Goal: Task Accomplishment & Management: Complete application form

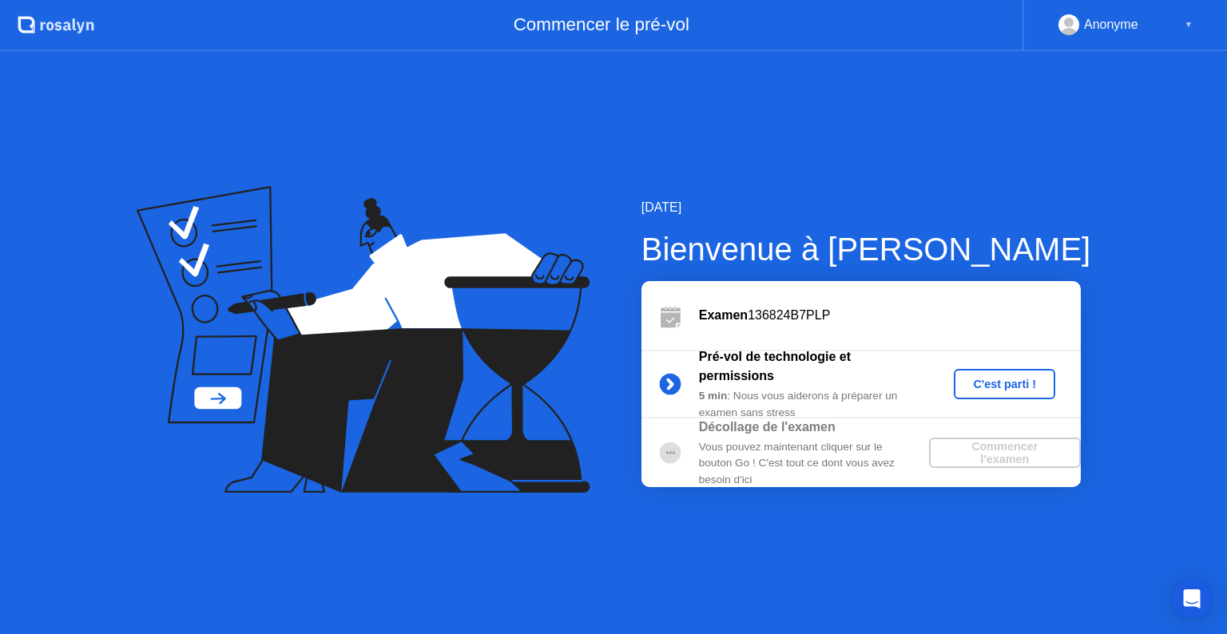
click at [1003, 380] on div "C'est parti !" at bounding box center [1004, 384] width 89 height 13
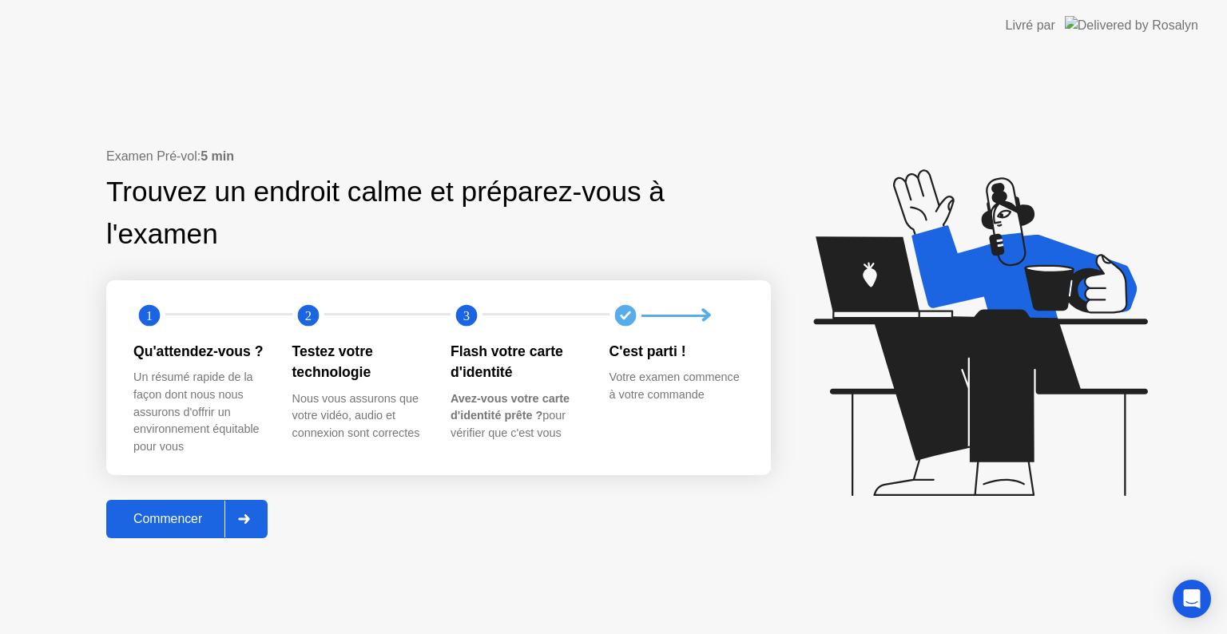
click at [184, 513] on div "Commencer" at bounding box center [167, 519] width 113 height 14
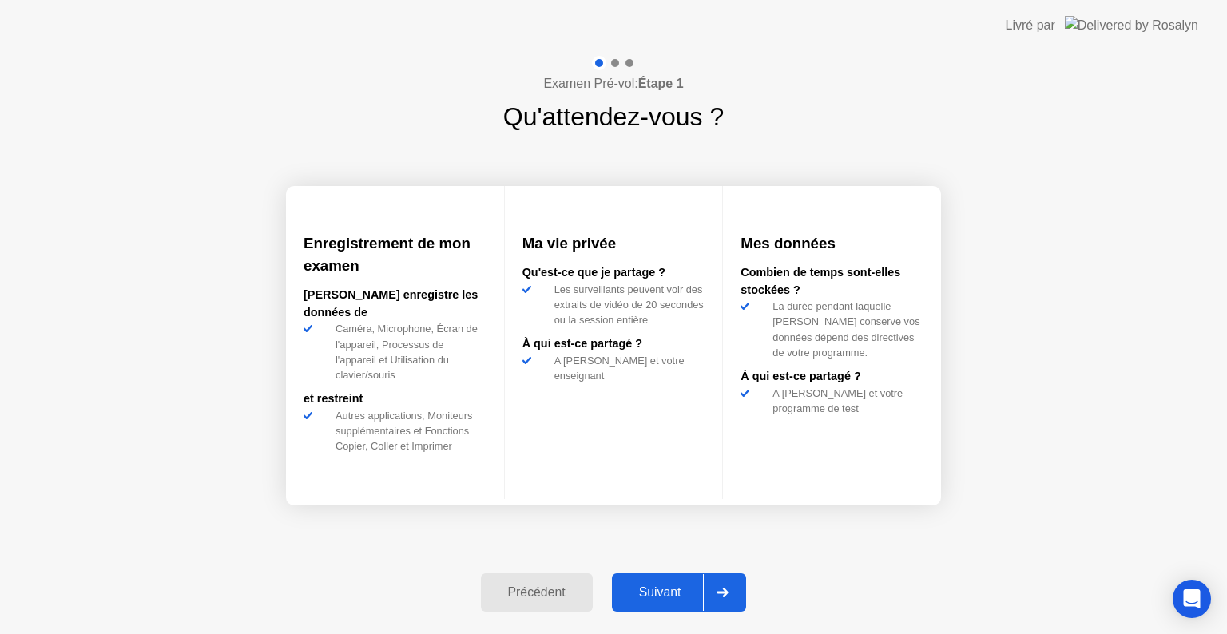
click at [653, 590] on div "Suivant" at bounding box center [659, 592] width 87 height 14
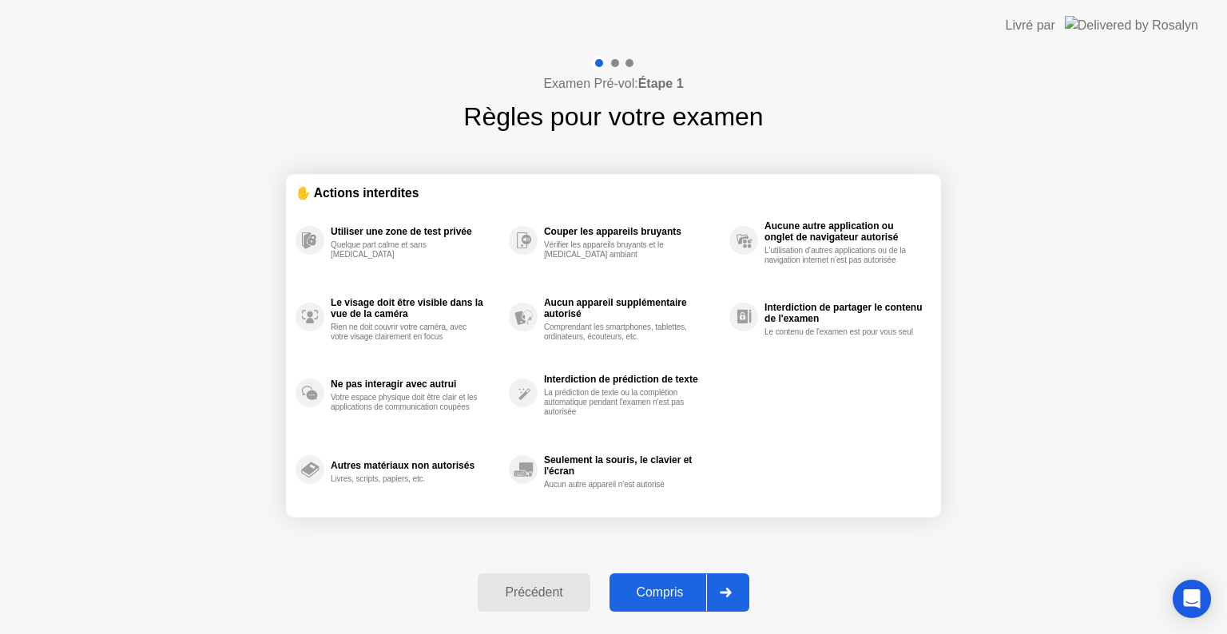
click at [653, 593] on div "Compris" at bounding box center [660, 592] width 92 height 14
select select "**********"
select select "*******"
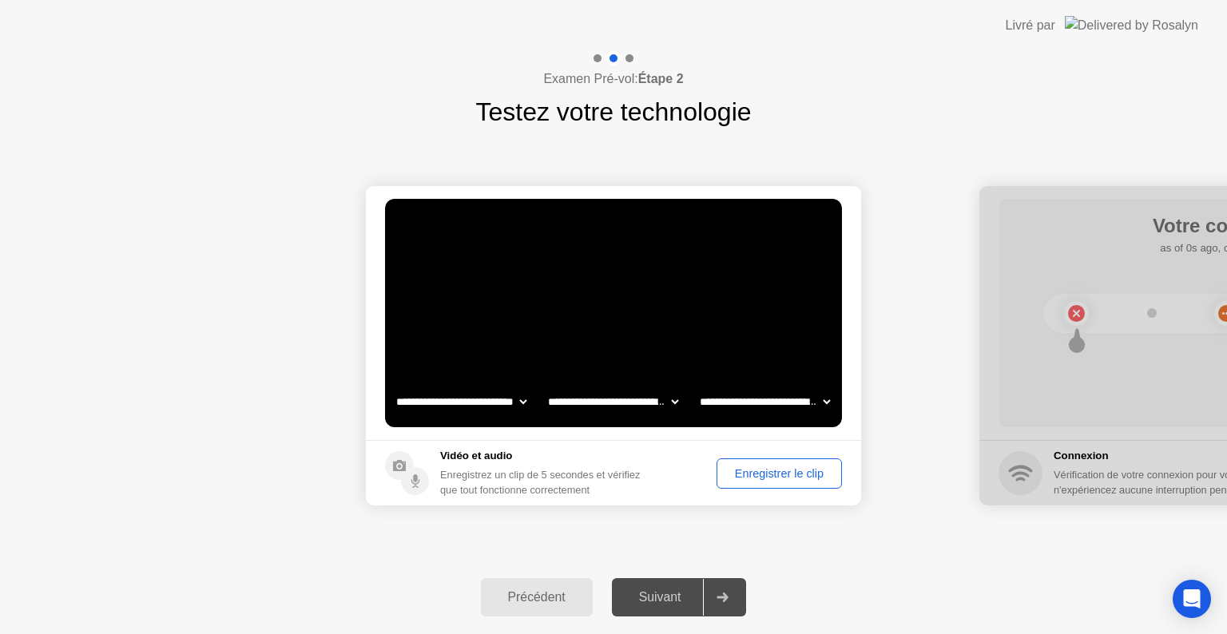
click at [668, 596] on div "Suivant" at bounding box center [659, 597] width 87 height 14
click at [673, 597] on div "Suivant" at bounding box center [659, 597] width 87 height 14
click at [720, 600] on icon at bounding box center [722, 598] width 12 height 10
click at [519, 402] on select "**********" at bounding box center [461, 402] width 137 height 32
click at [637, 463] on h5 "Vidéo et audio" at bounding box center [546, 456] width 213 height 16
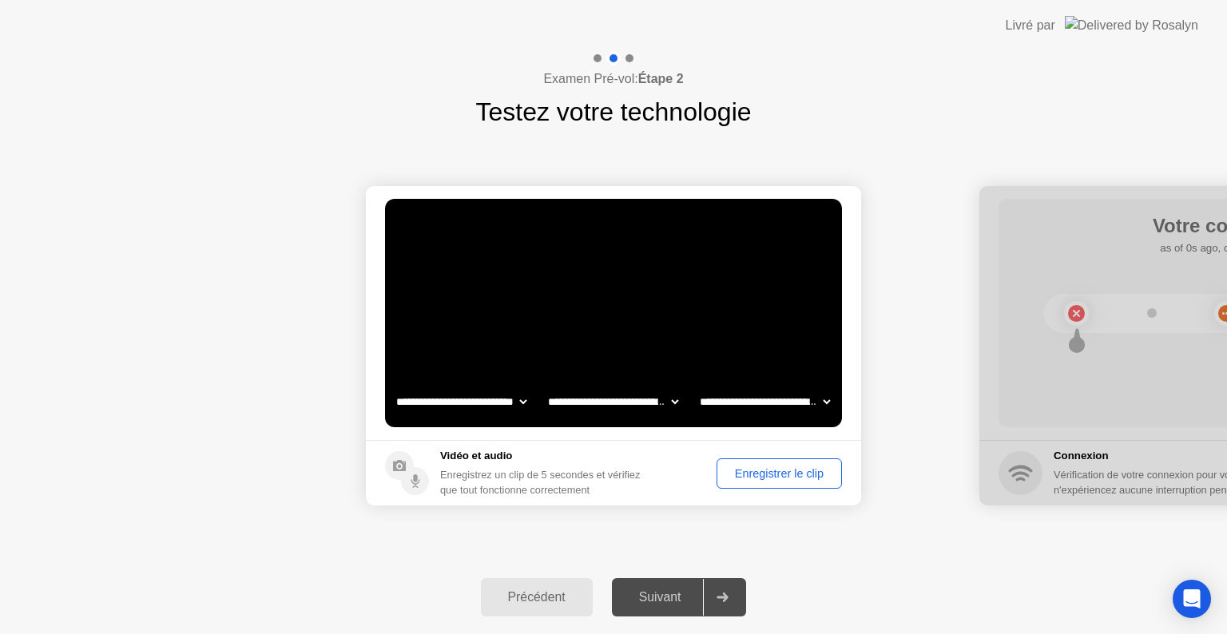
click at [779, 472] on div "Enregistrer le clip" at bounding box center [779, 473] width 114 height 13
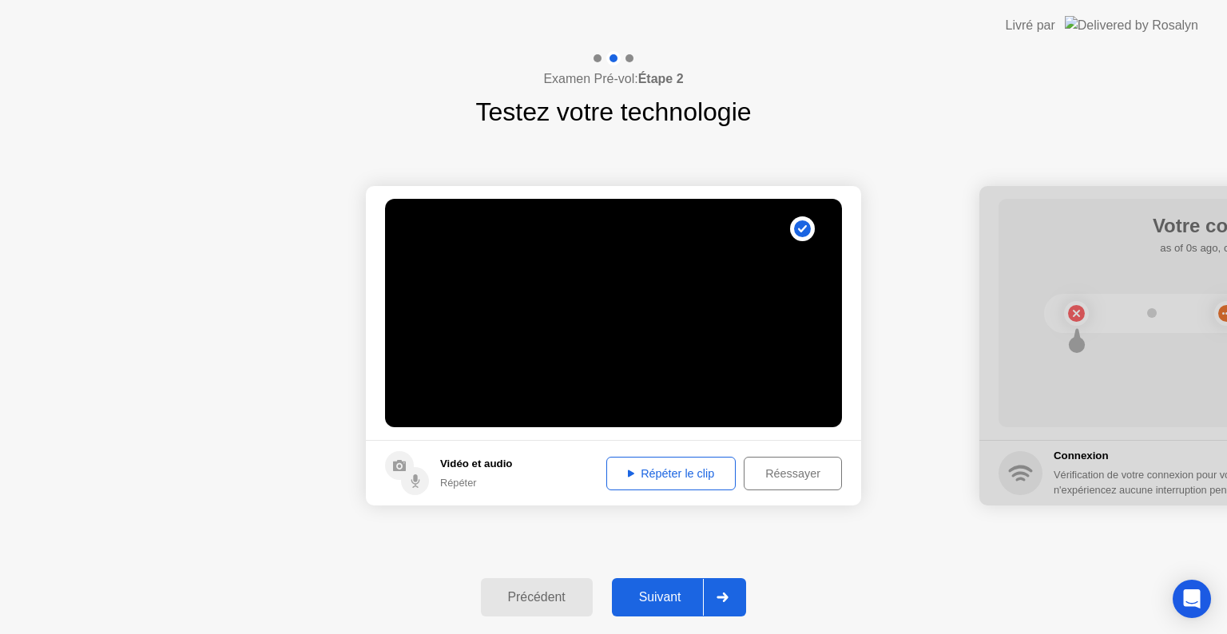
click at [678, 460] on button "Répéter le clip" at bounding box center [670, 474] width 129 height 34
click at [675, 471] on div "Répéter le clip" at bounding box center [671, 473] width 118 height 13
click at [655, 593] on div "Suivant" at bounding box center [659, 597] width 87 height 14
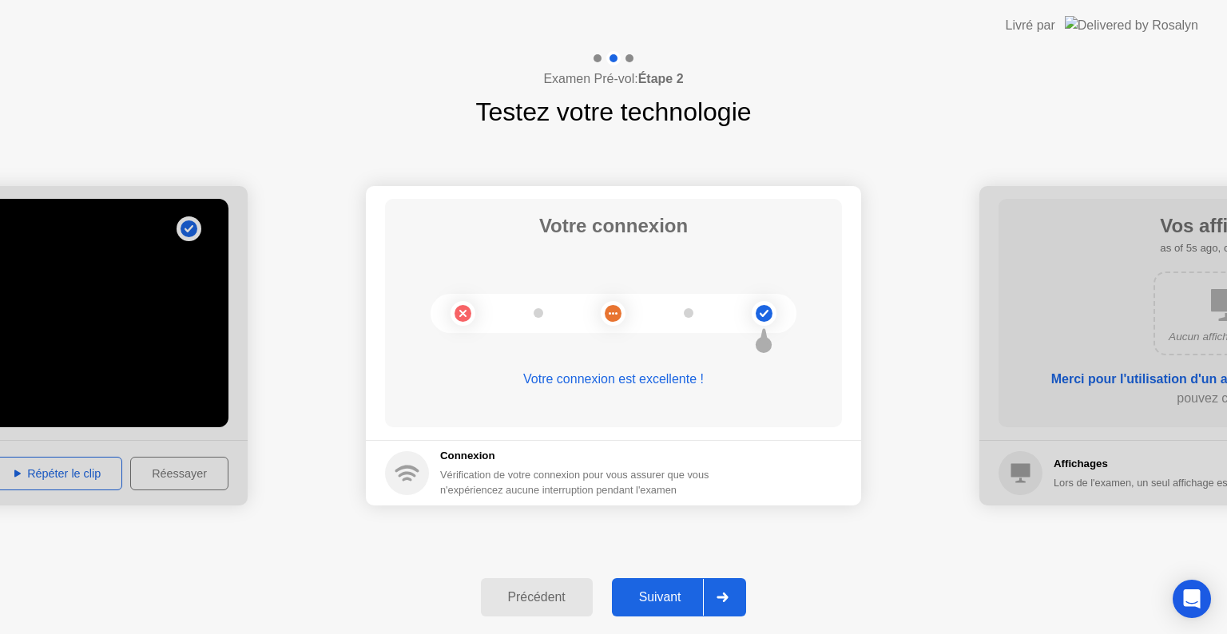
click at [679, 597] on div "Suivant" at bounding box center [659, 597] width 87 height 14
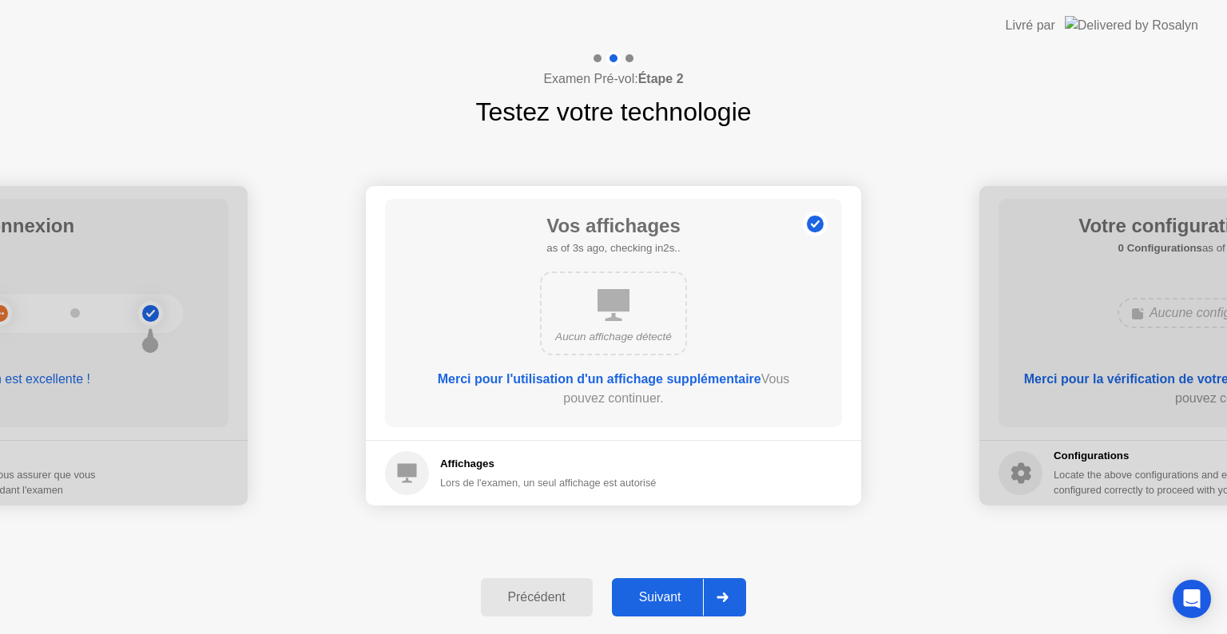
click at [668, 590] on div "Suivant" at bounding box center [659, 597] width 87 height 14
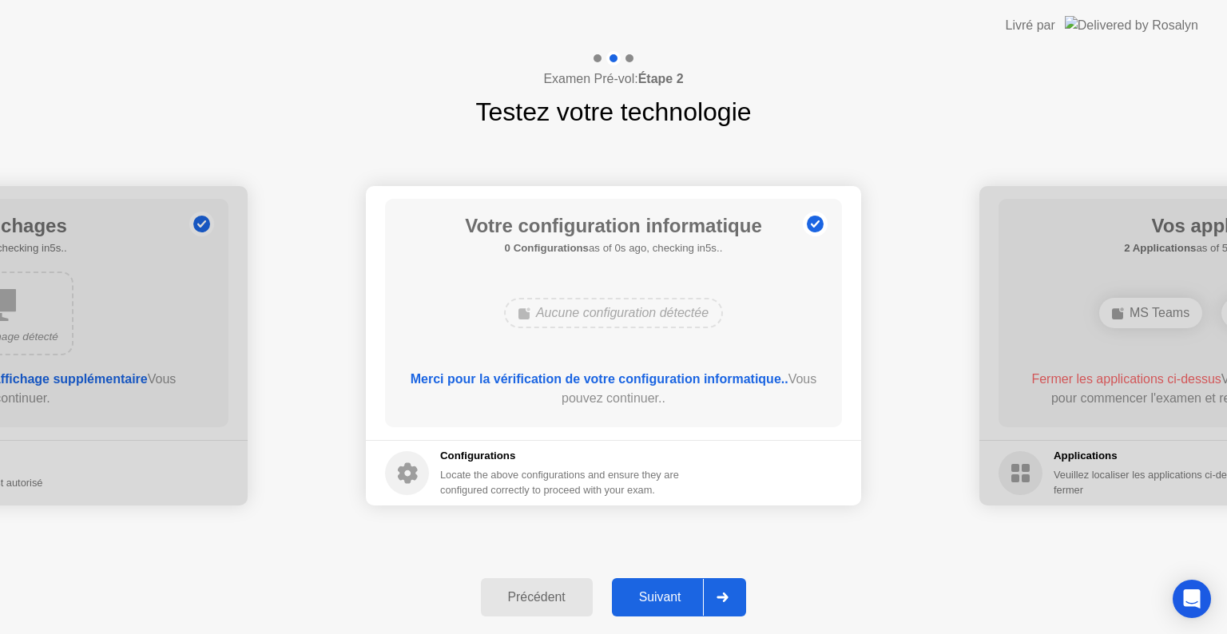
click at [680, 590] on div "Suivant" at bounding box center [659, 597] width 87 height 14
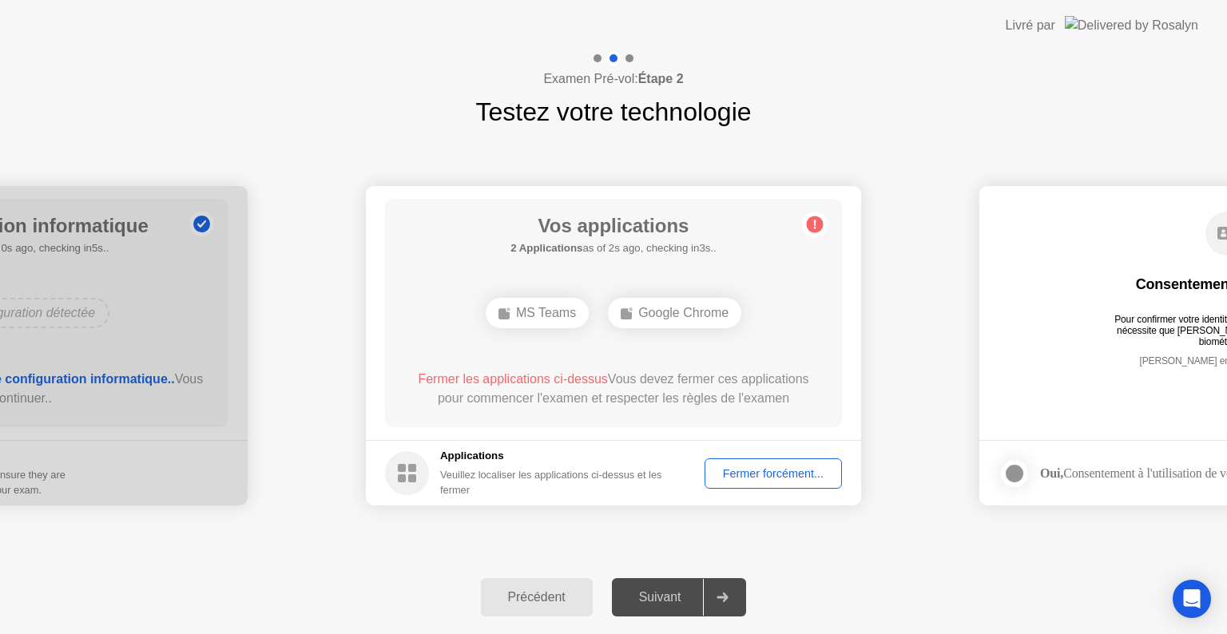
click at [775, 467] on div "Fermer forcément..." at bounding box center [773, 473] width 126 height 13
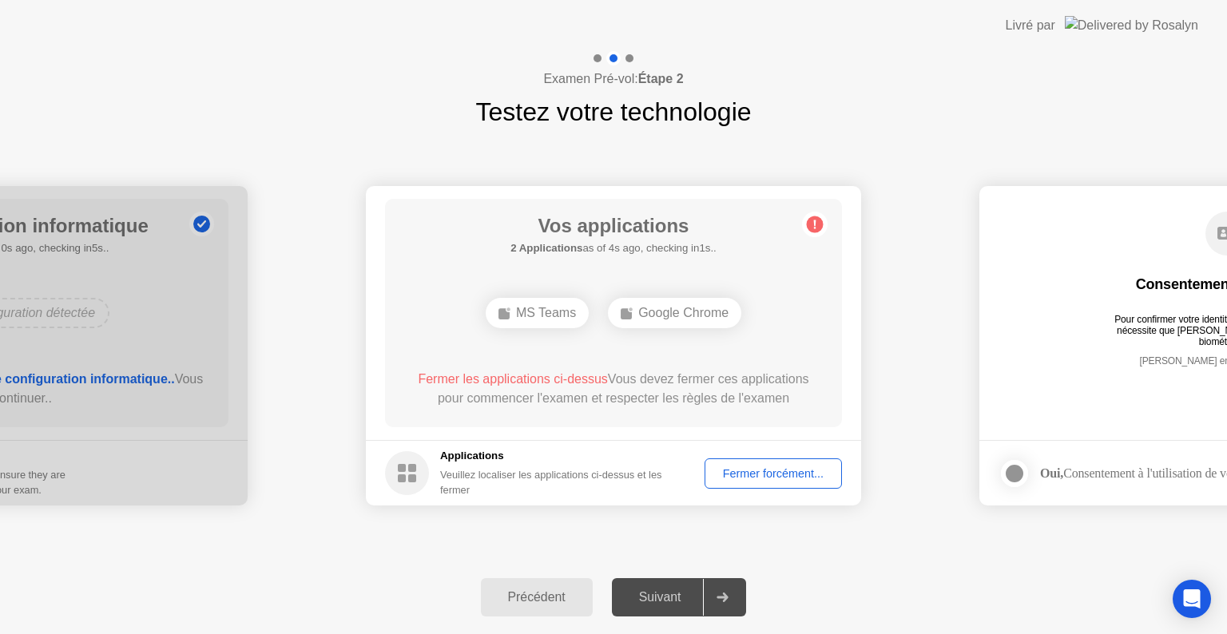
click at [744, 469] on div "Fermer forcément..." at bounding box center [773, 473] width 126 height 13
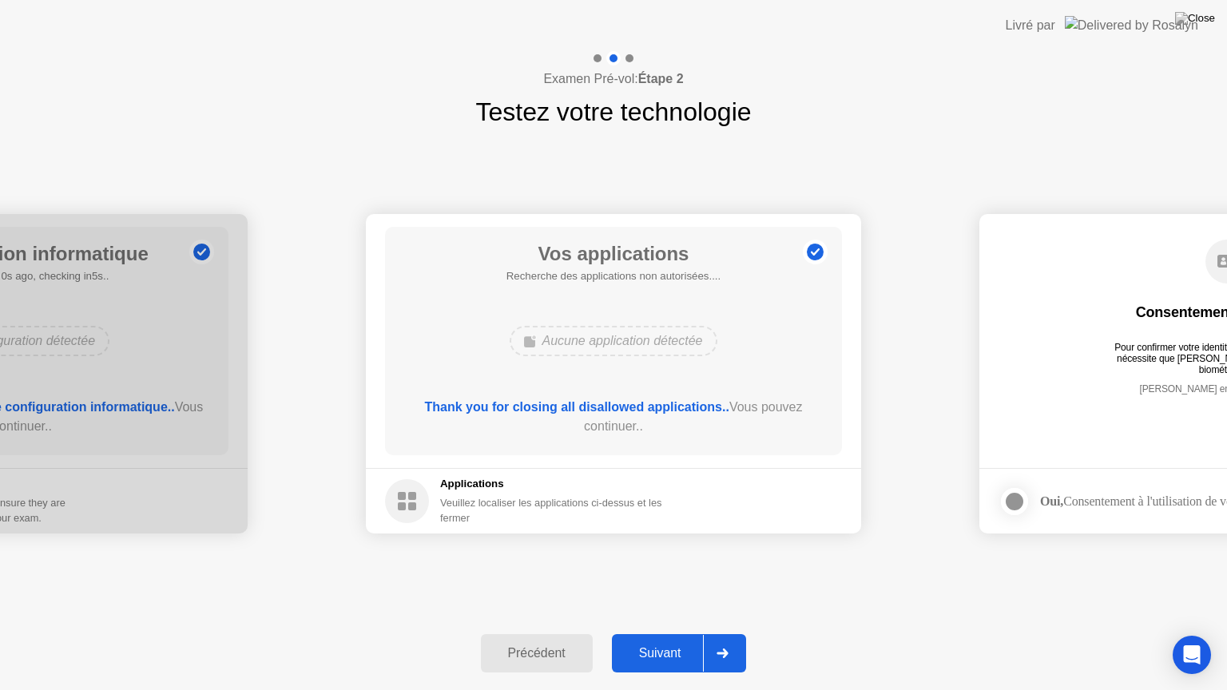
click at [671, 633] on div "Suivant" at bounding box center [659, 653] width 87 height 14
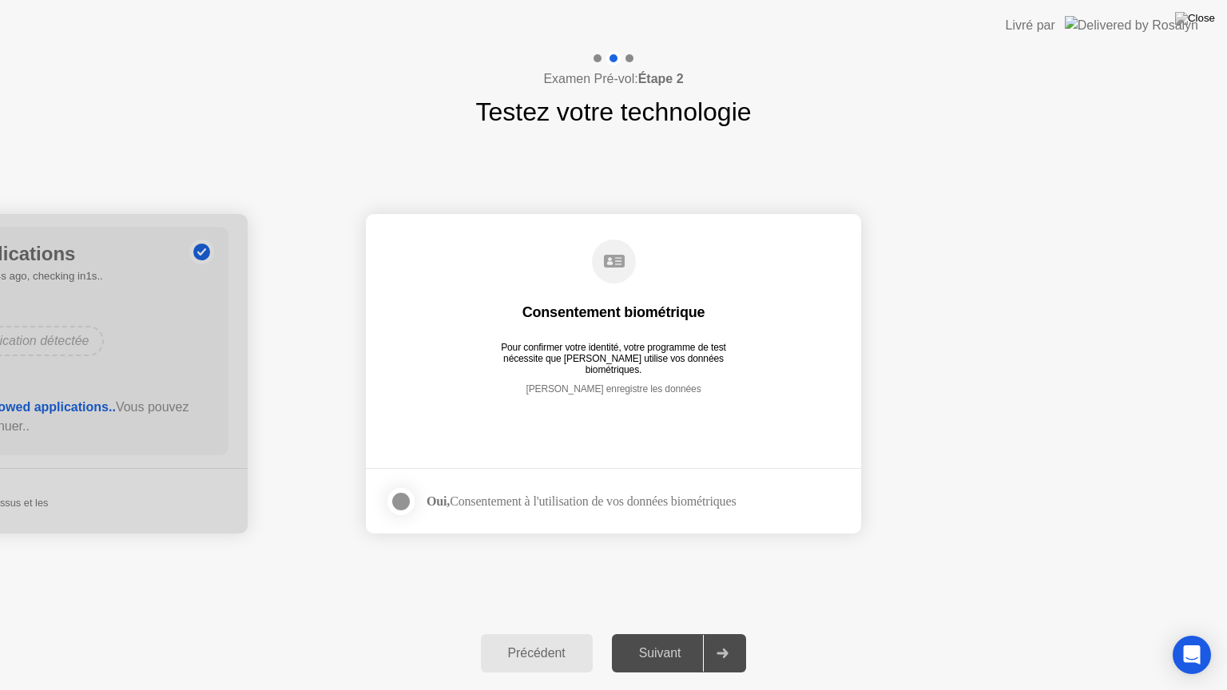
click at [391, 501] on div at bounding box center [400, 501] width 19 height 19
click at [684, 633] on div "Suivant" at bounding box center [659, 653] width 87 height 14
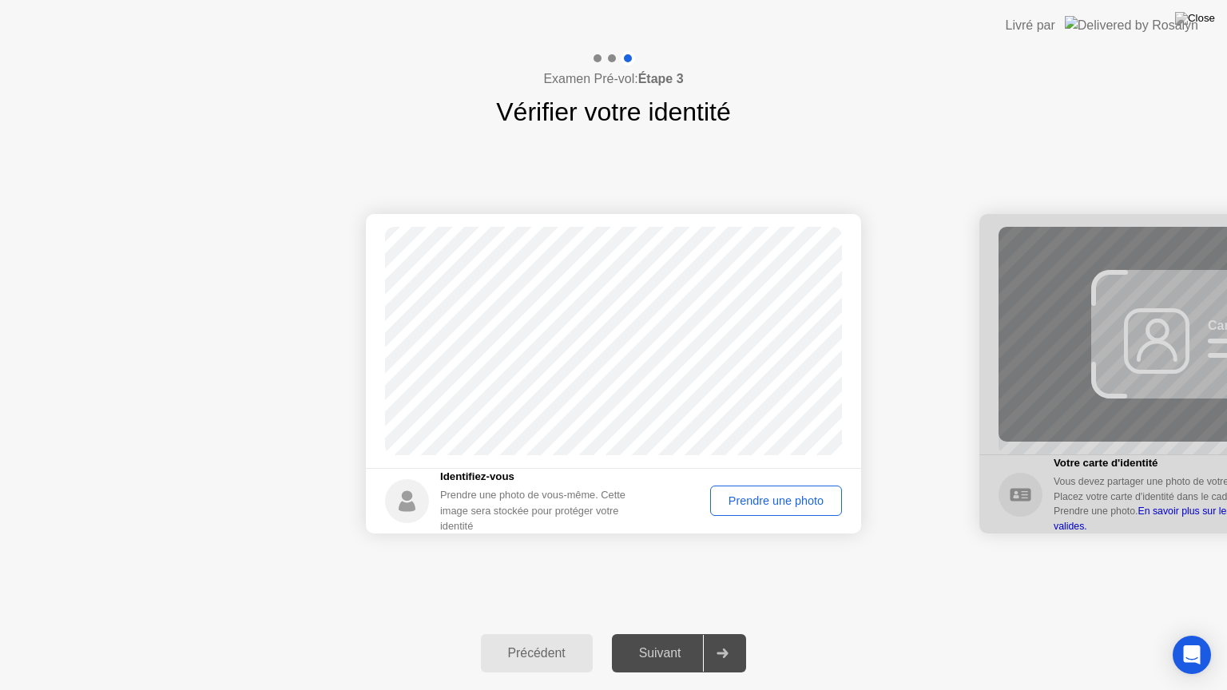
click at [751, 500] on div "Prendre une photo" at bounding box center [775, 500] width 121 height 13
click at [698, 633] on div "Suivant" at bounding box center [659, 653] width 87 height 14
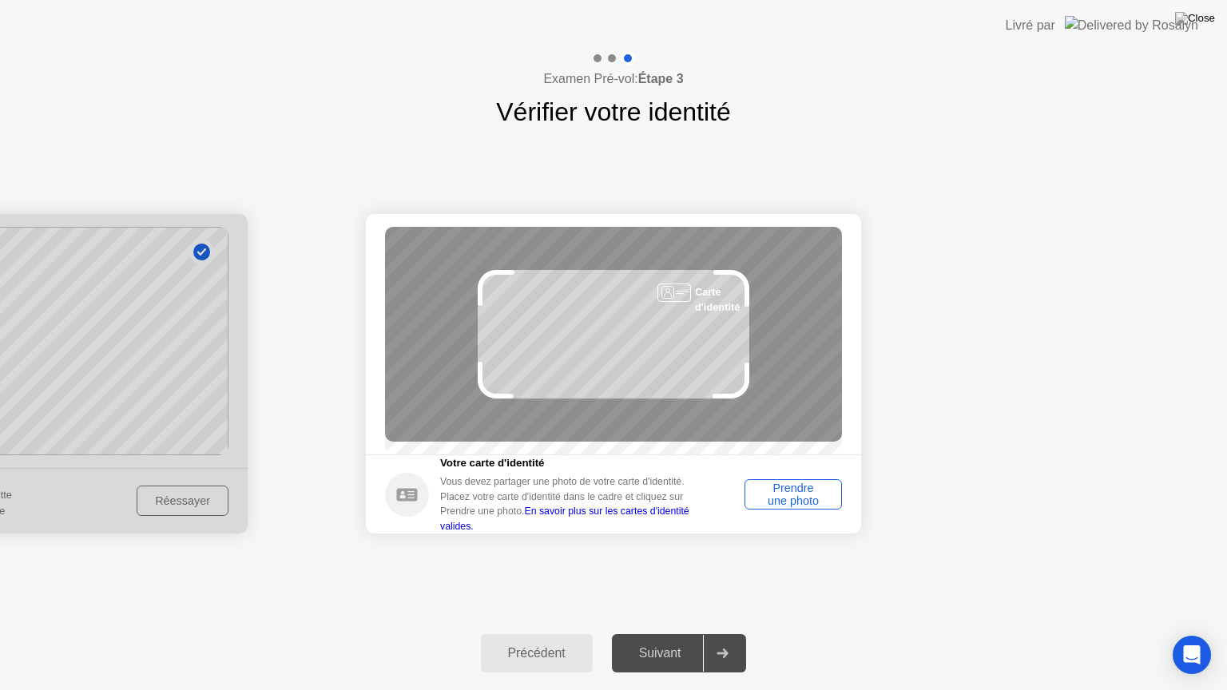
click at [786, 507] on div "Prendre une photo" at bounding box center [793, 495] width 86 height 26
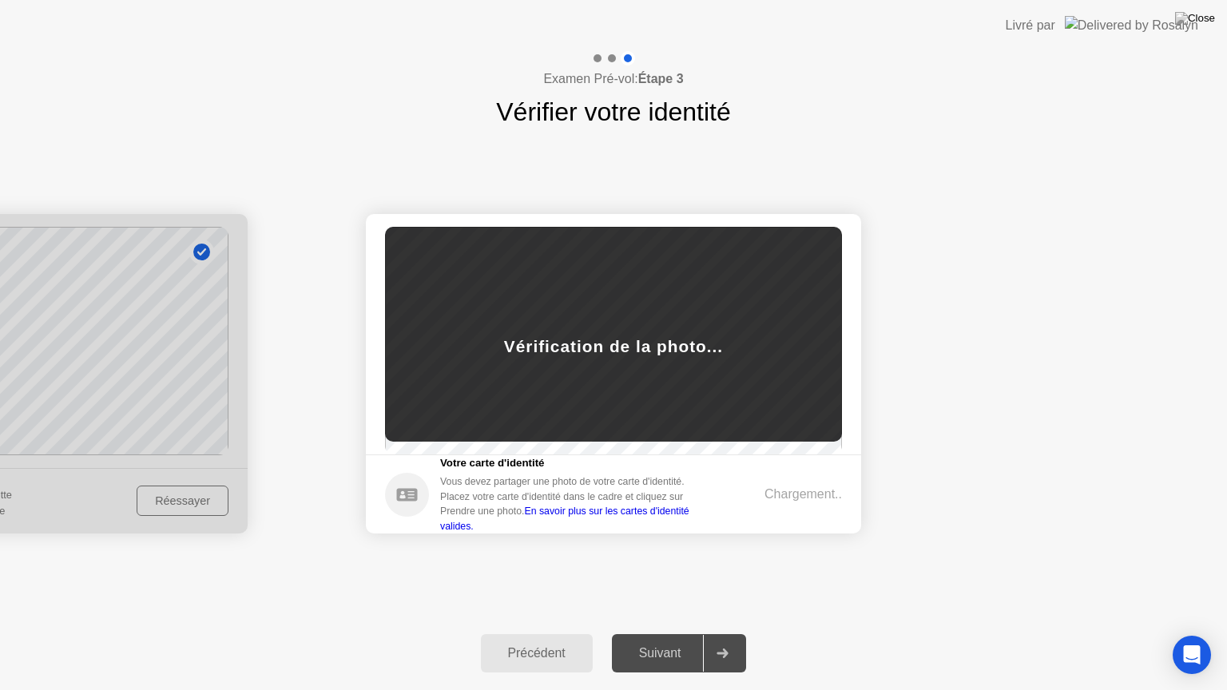
click at [786, 516] on footer "Votre carte d'identité Vous devez partager une photo de votre carte d'identité.…" at bounding box center [613, 493] width 495 height 79
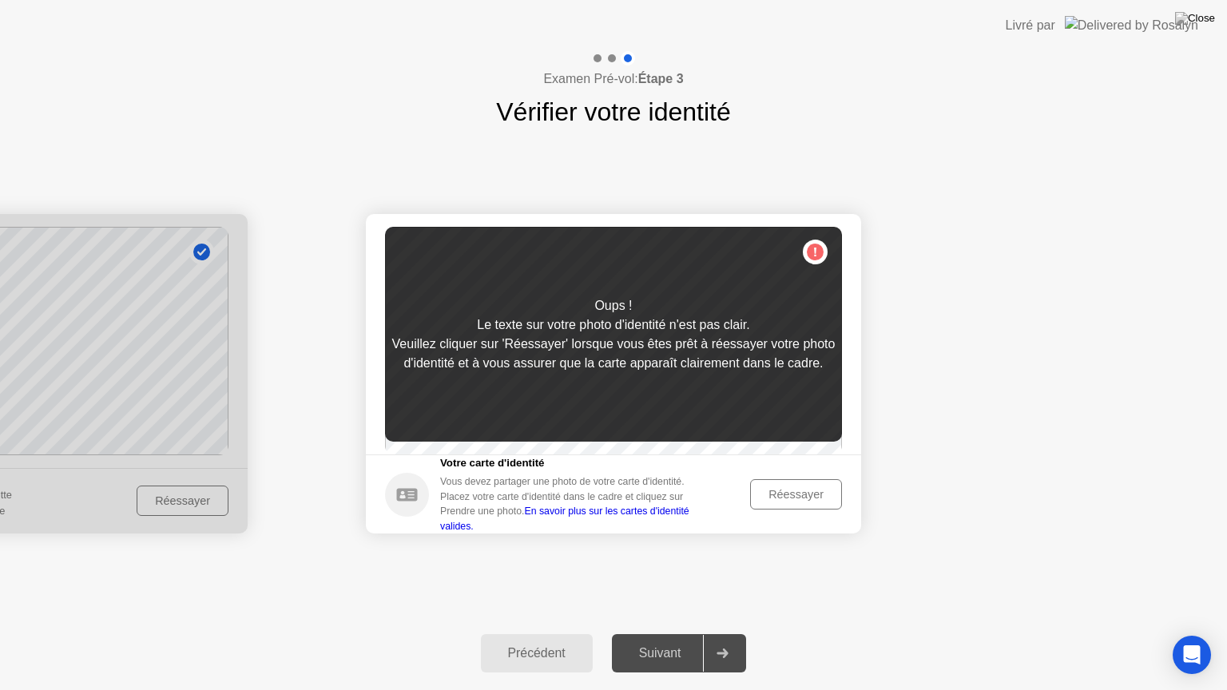
click at [792, 501] on div "Réessayer" at bounding box center [795, 494] width 81 height 13
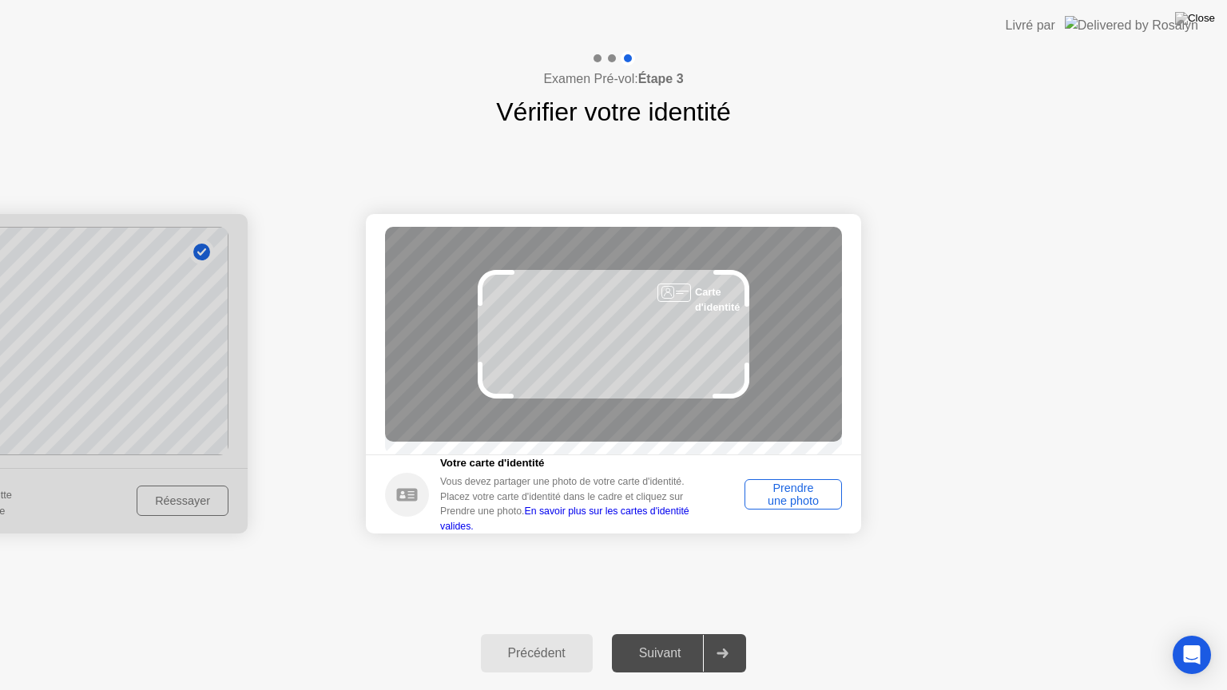
click at [792, 506] on div "Prendre une photo" at bounding box center [793, 495] width 86 height 26
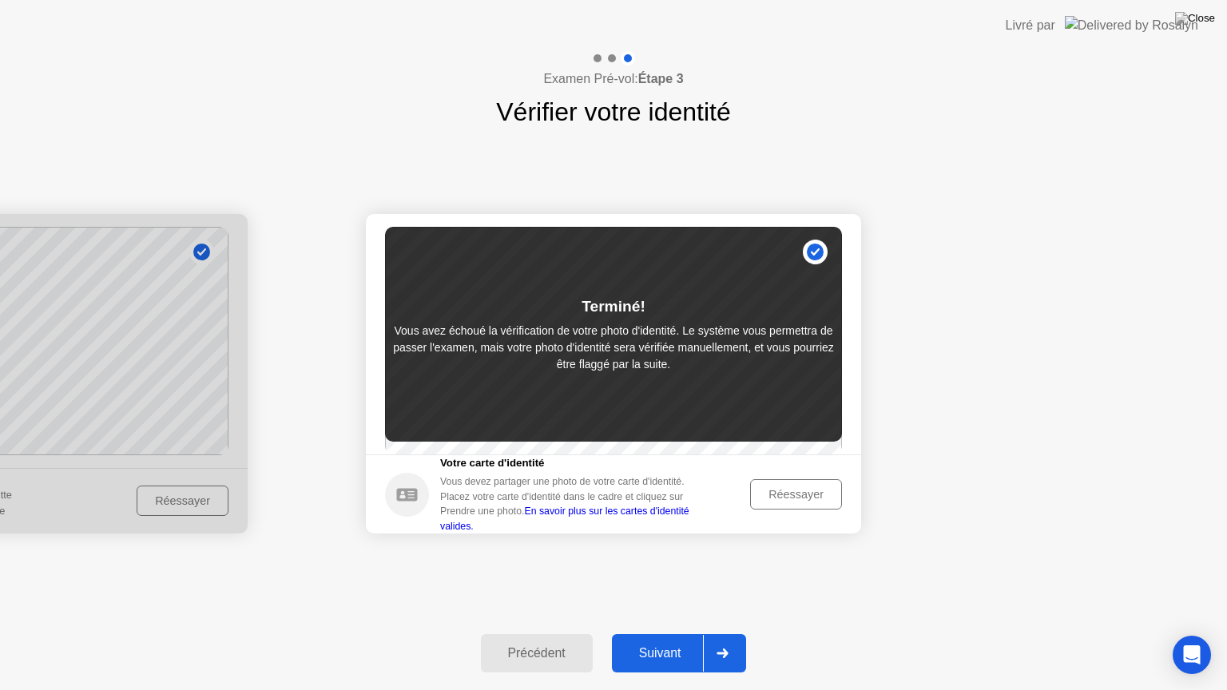
click at [671, 633] on div "Suivant" at bounding box center [659, 653] width 87 height 14
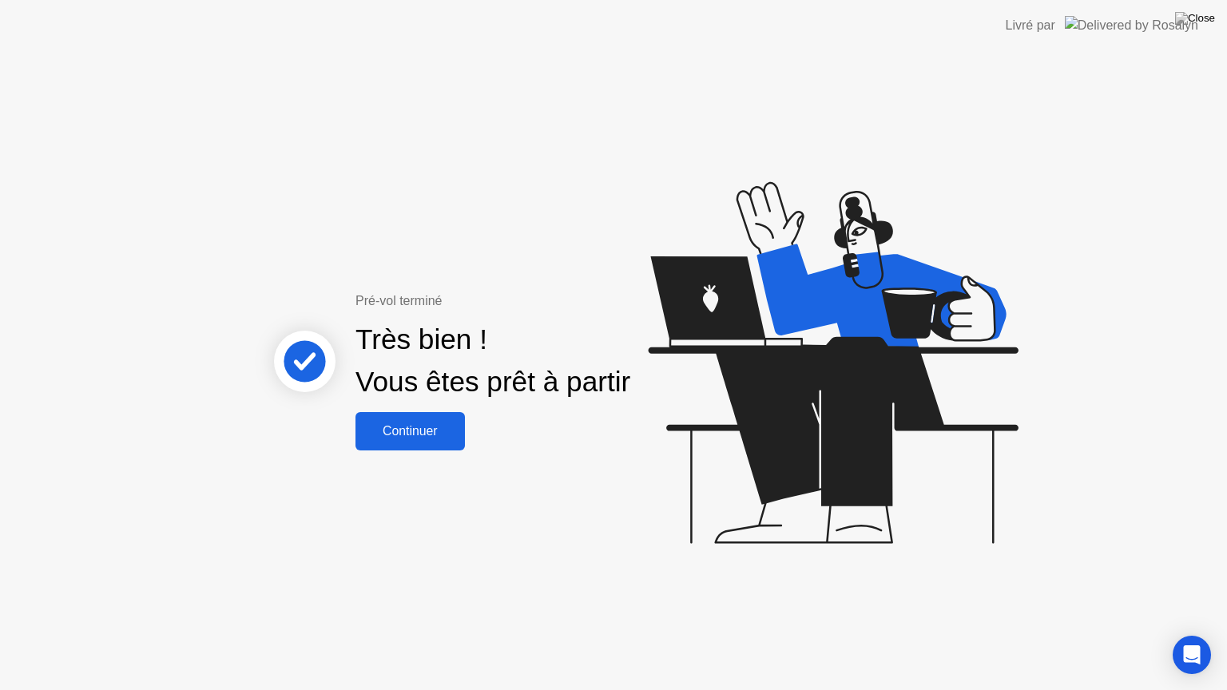
click at [417, 438] on div "Continuer" at bounding box center [410, 431] width 100 height 14
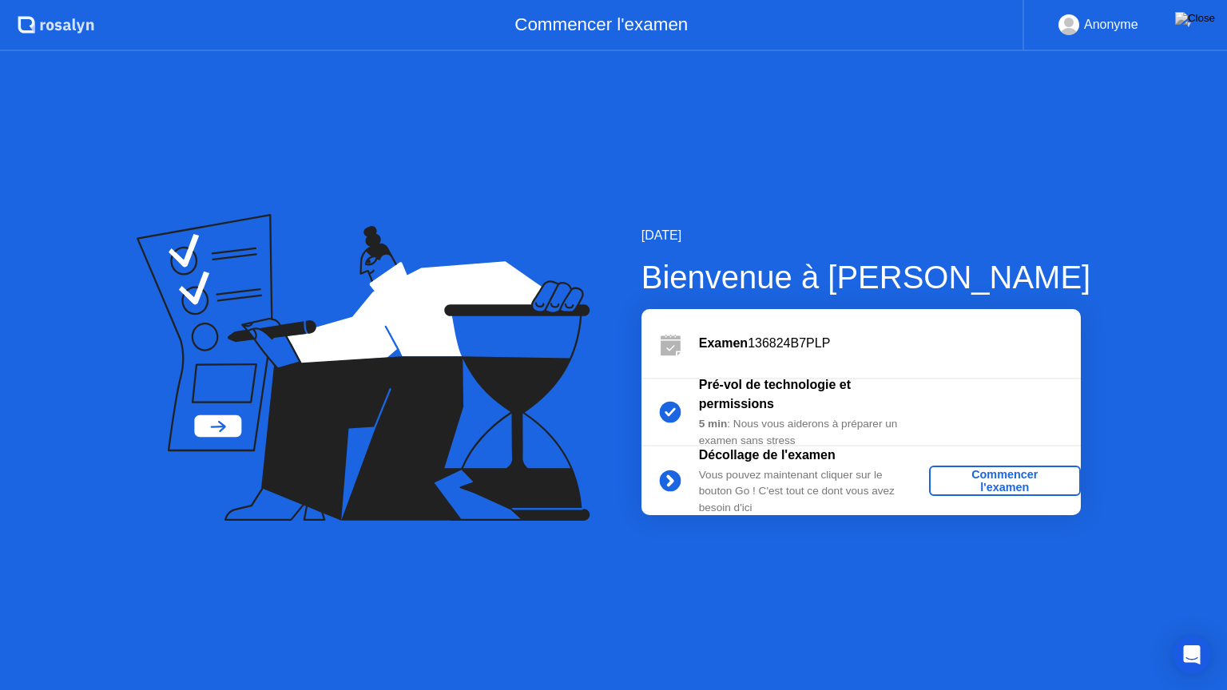
click at [1021, 482] on div "Commencer l'examen" at bounding box center [1004, 481] width 139 height 26
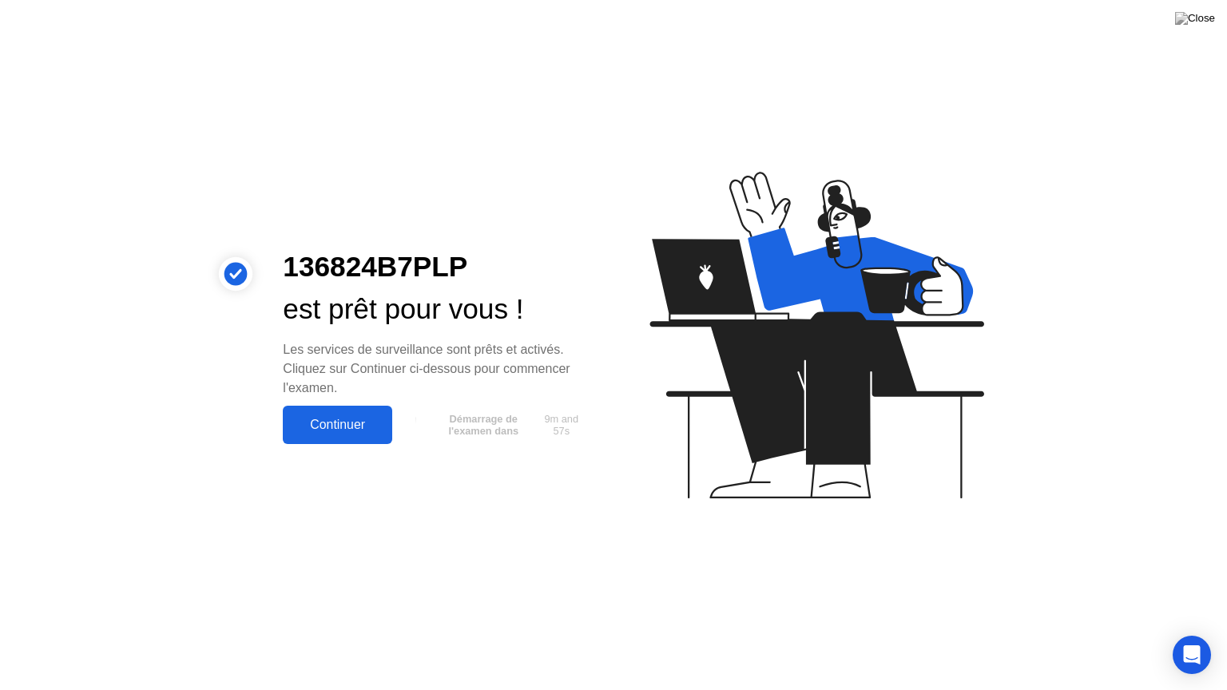
click at [361, 418] on div "Continuer" at bounding box center [337, 425] width 100 height 14
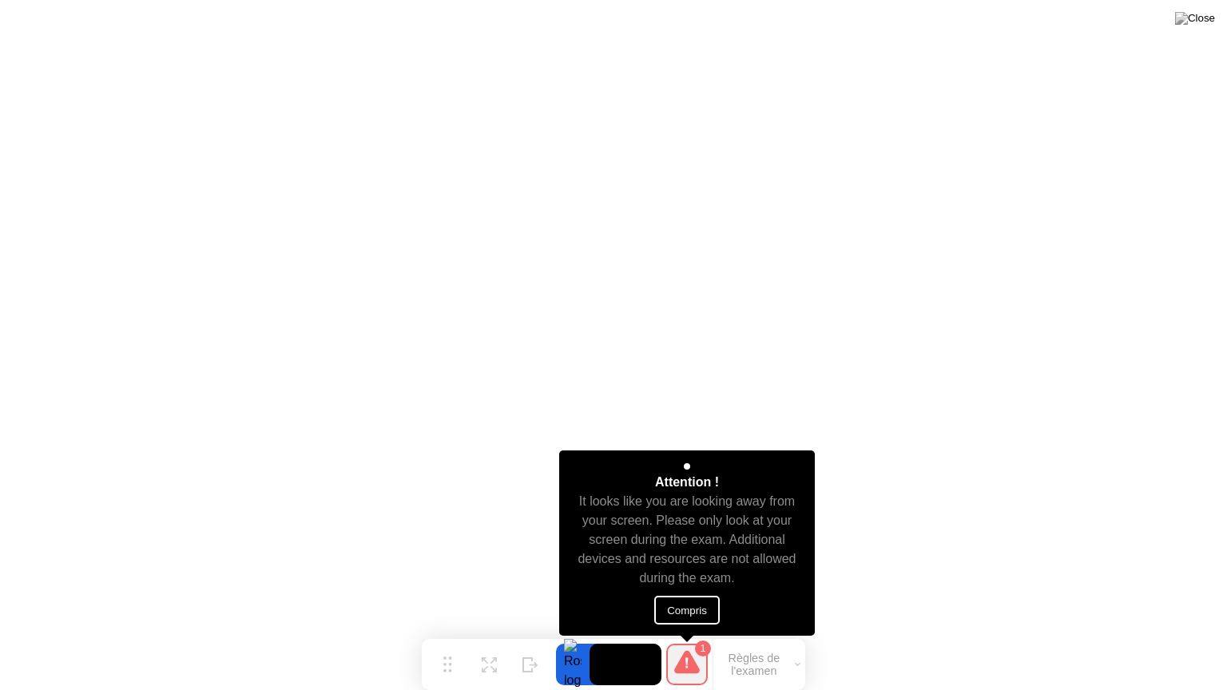
click at [676, 607] on button "Compris" at bounding box center [686, 610] width 65 height 29
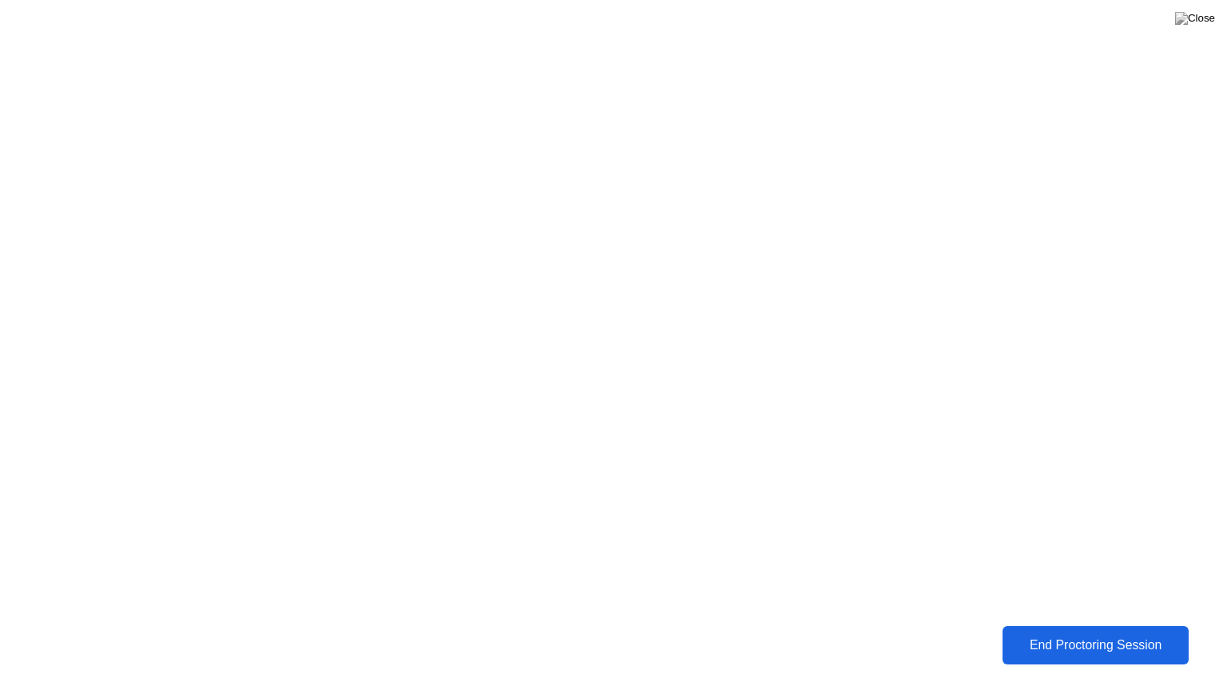
click at [1048, 633] on div "End Proctoring Session" at bounding box center [1095, 645] width 176 height 14
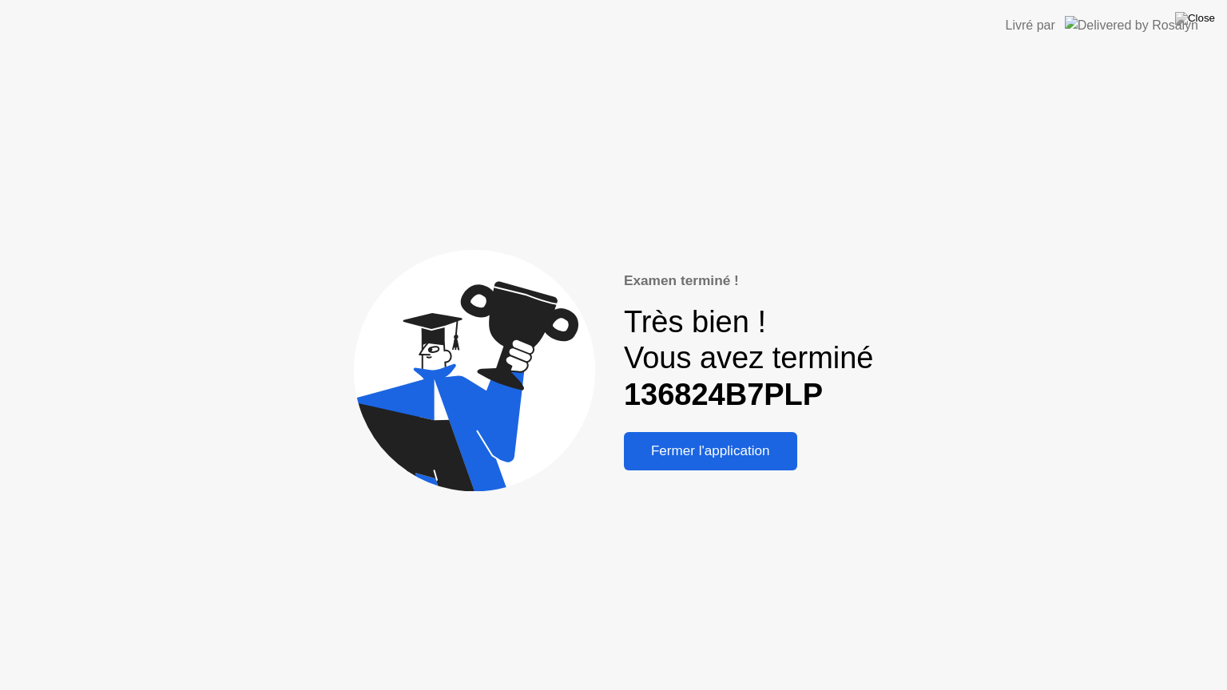
click at [711, 447] on div "Fermer l'application" at bounding box center [710, 451] width 164 height 16
